Goal: Task Accomplishment & Management: Manage account settings

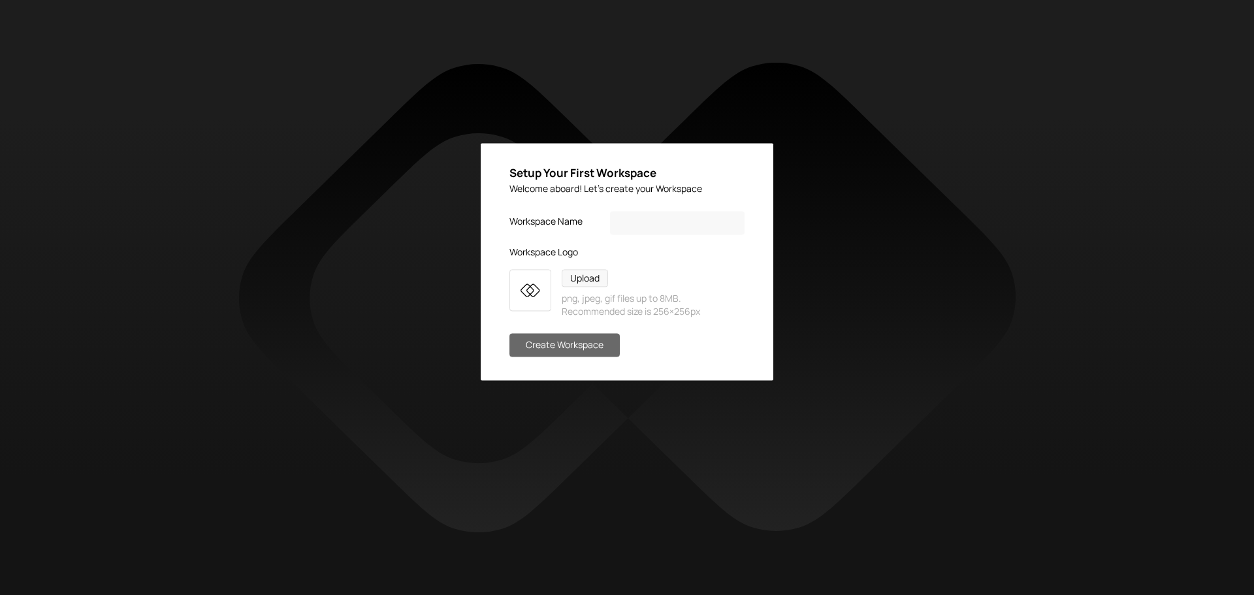
click at [579, 385] on div "Setup Your First Workspace Welcome aboard! Let's create your Workspace Workspac…" at bounding box center [627, 298] width 1129 height 470
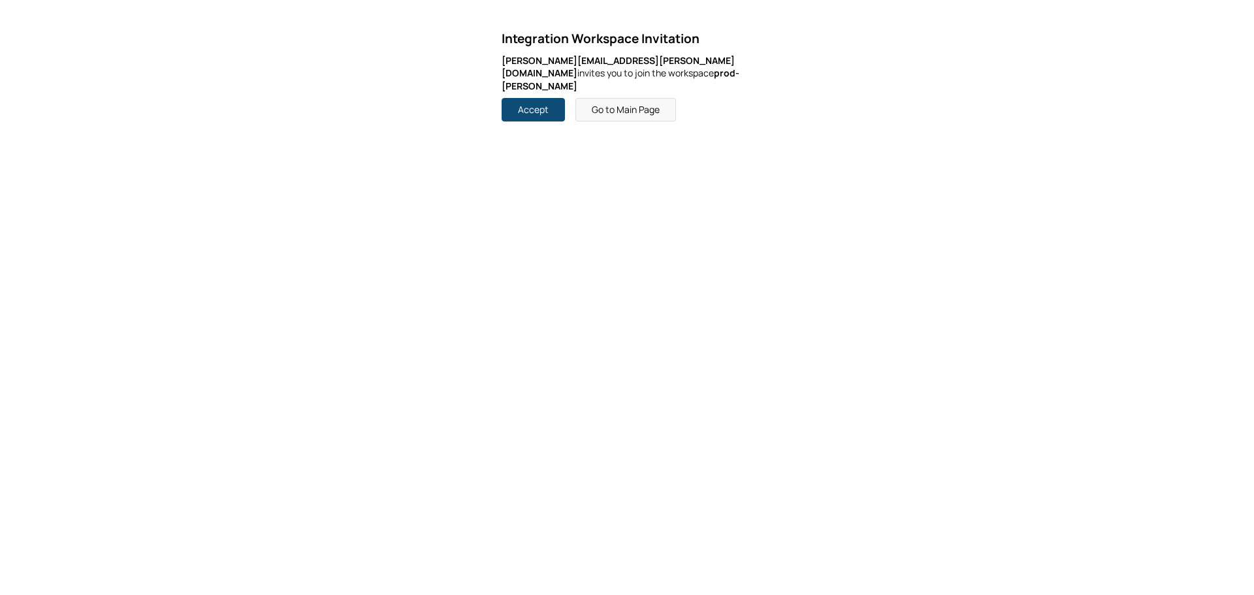
click at [539, 99] on button "Accept" at bounding box center [533, 110] width 63 height 24
